Goal: Download file/media

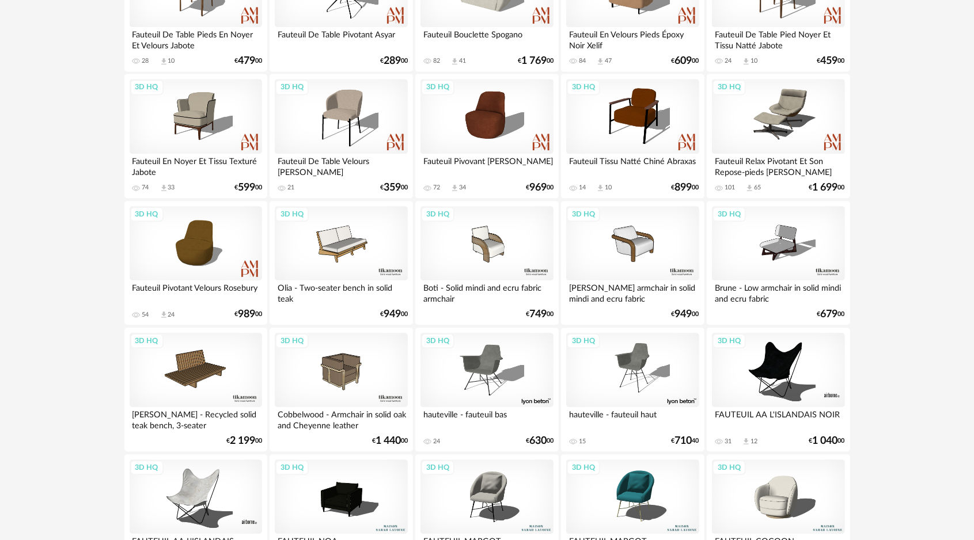
scroll to position [1613, 0]
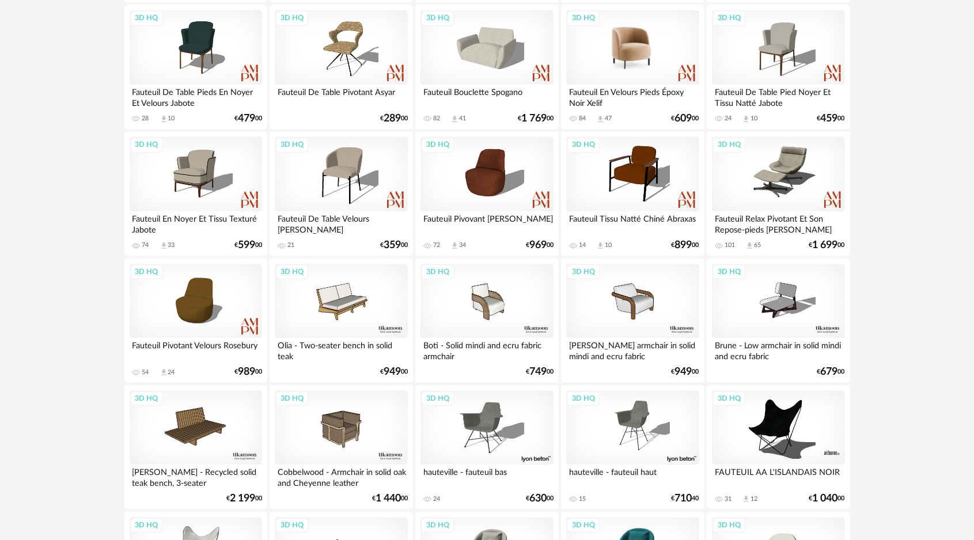
click at [630, 44] on div "3D HQ" at bounding box center [632, 47] width 132 height 75
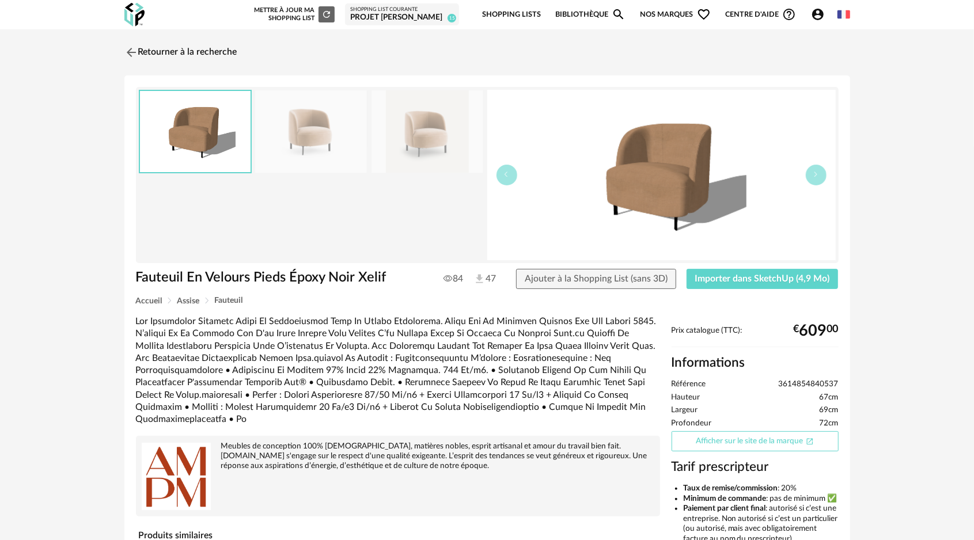
click at [763, 442] on link "Afficher sur le site de la marque Open In New icon" at bounding box center [755, 441] width 167 height 20
click at [738, 284] on button "Importer dans SketchUp (4,9 Mo)" at bounding box center [763, 279] width 152 height 21
click at [134, 51] on img at bounding box center [130, 52] width 17 height 17
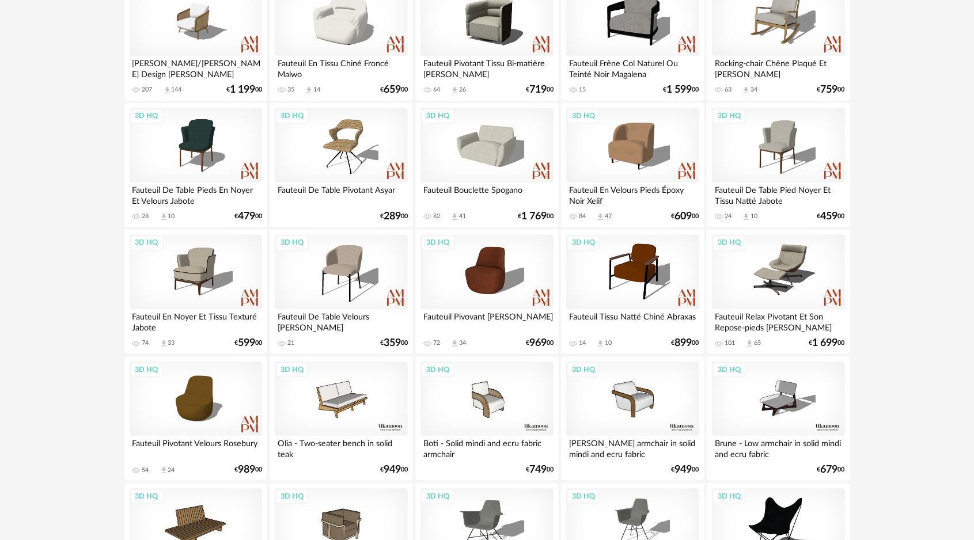
scroll to position [1535, 0]
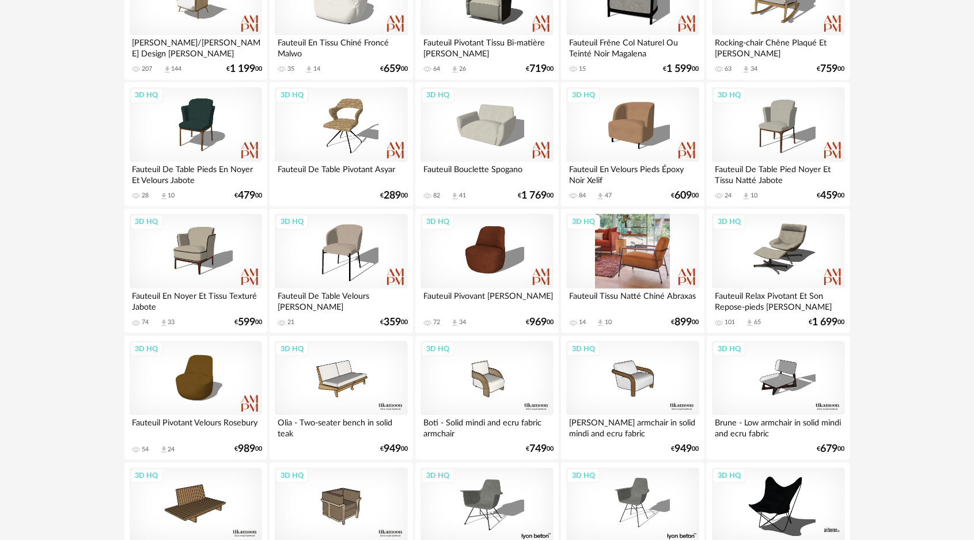
click at [649, 256] on div "3D HQ" at bounding box center [632, 251] width 132 height 75
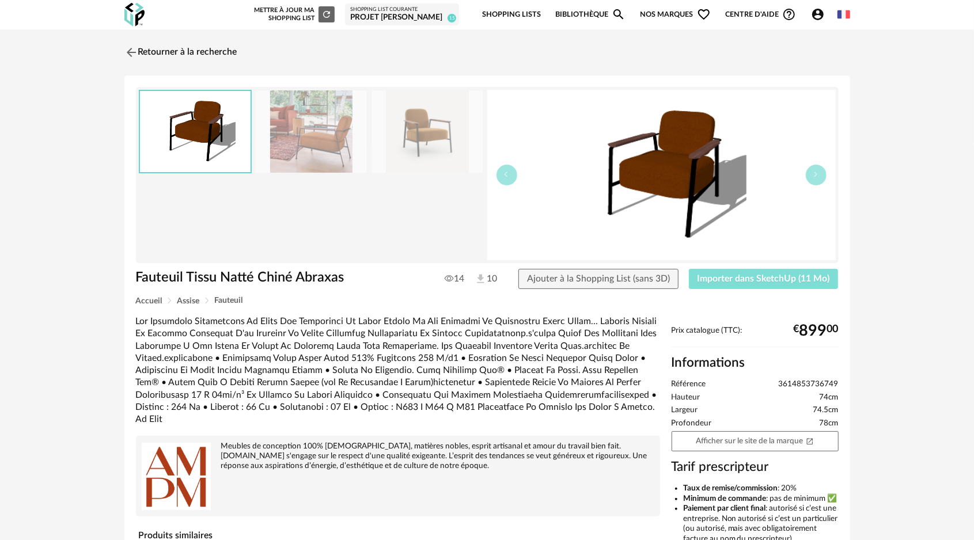
click at [743, 280] on span "Importer dans SketchUp (11 Mo)" at bounding box center [763, 278] width 132 height 9
click at [128, 54] on img at bounding box center [130, 52] width 17 height 17
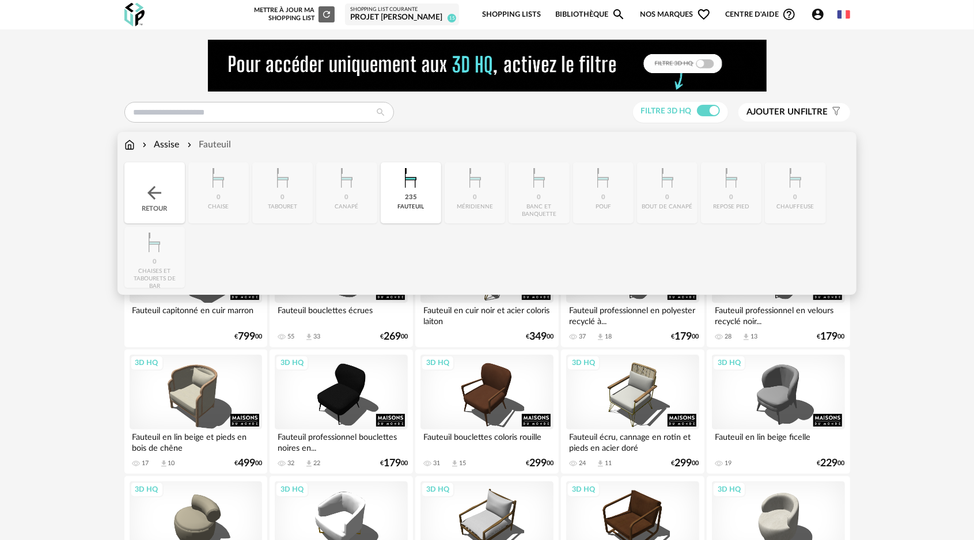
click at [127, 147] on img at bounding box center [129, 144] width 10 height 13
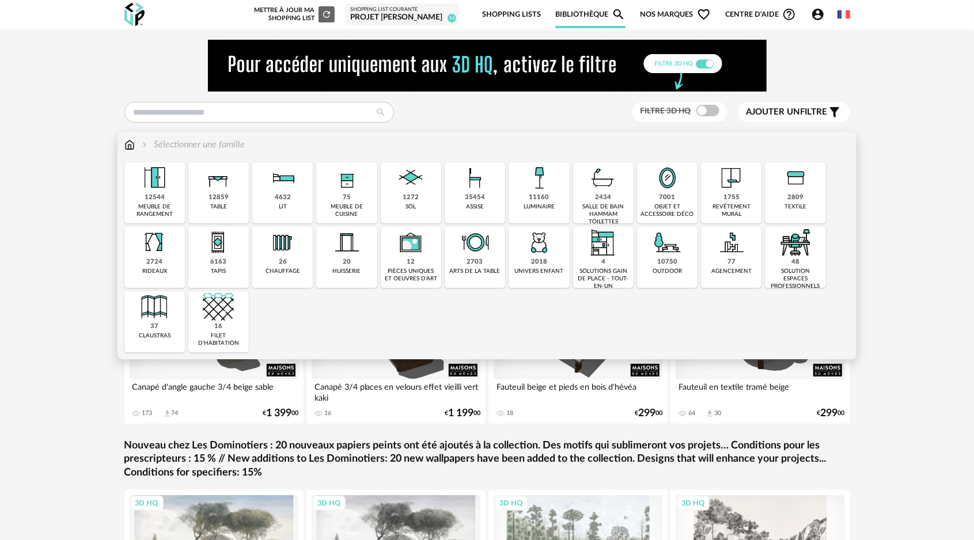
click at [229, 195] on div "12859 table" at bounding box center [218, 192] width 60 height 61
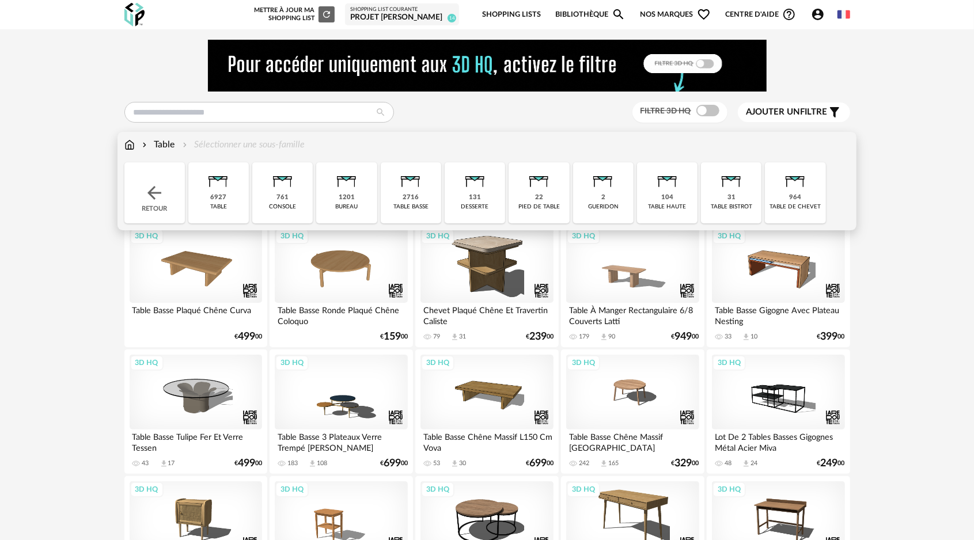
click at [413, 194] on div "2716" at bounding box center [411, 198] width 16 height 9
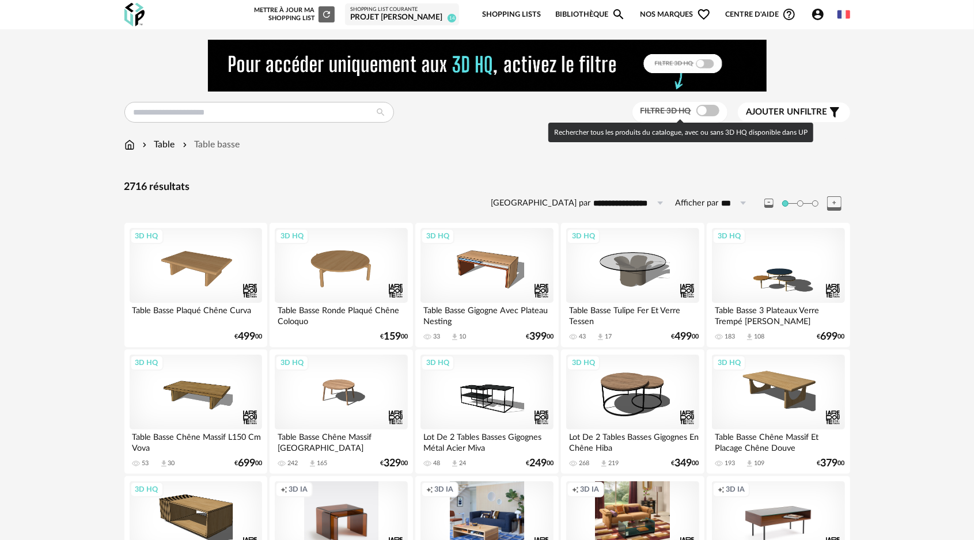
click at [693, 114] on label "Filtre 3D HQ" at bounding box center [681, 110] width 82 height 10
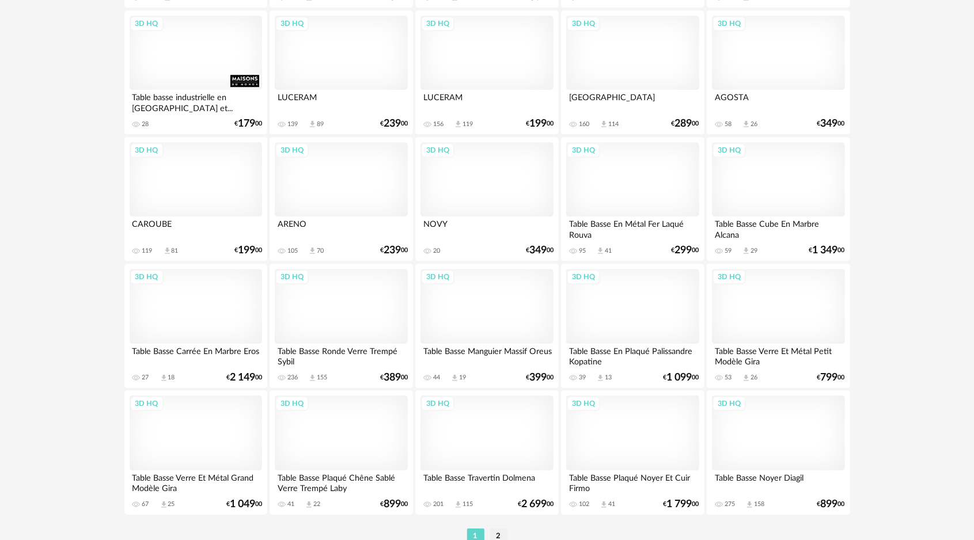
scroll to position [2246, 0]
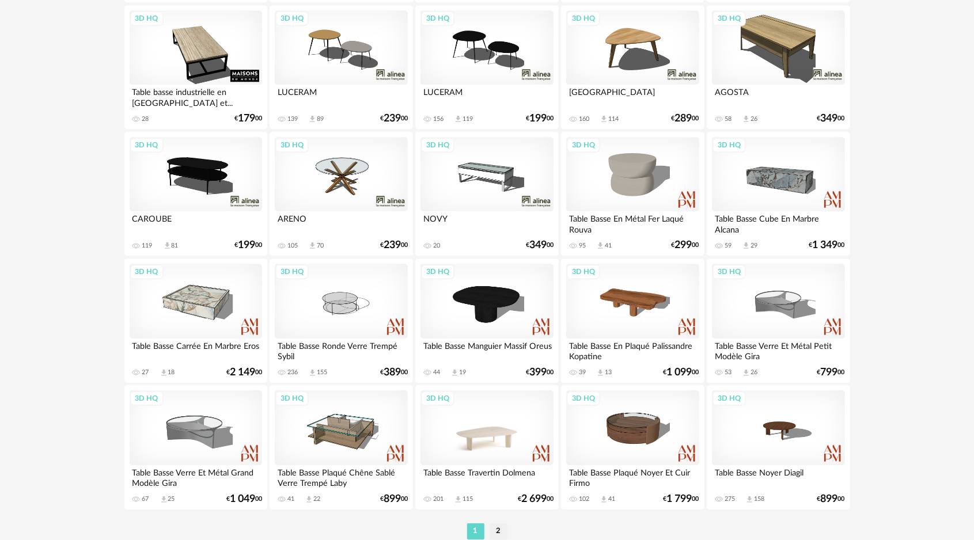
click at [494, 435] on div "3D HQ" at bounding box center [486, 427] width 132 height 75
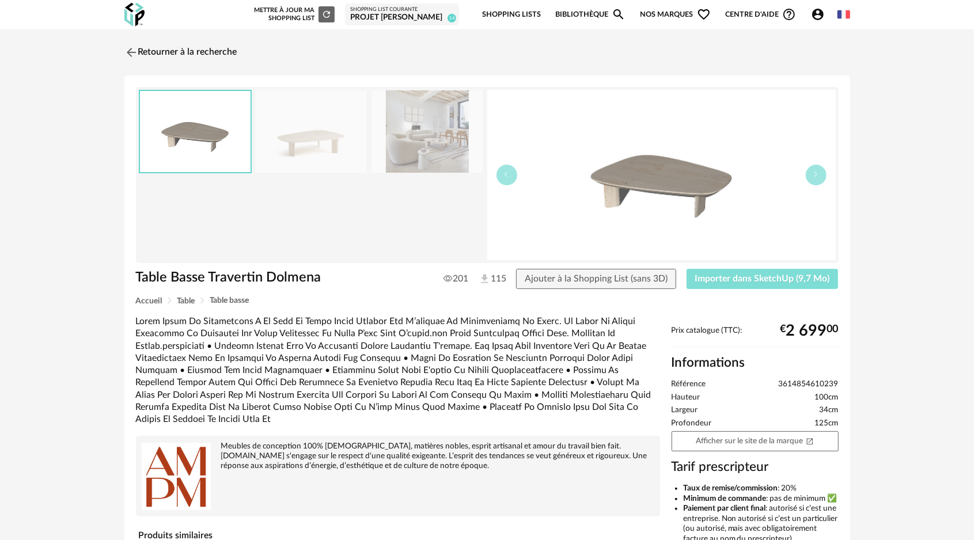
click at [715, 274] on span "Importer dans SketchUp (9,7 Mo)" at bounding box center [762, 278] width 135 height 9
